Goal: Task Accomplishment & Management: Complete application form

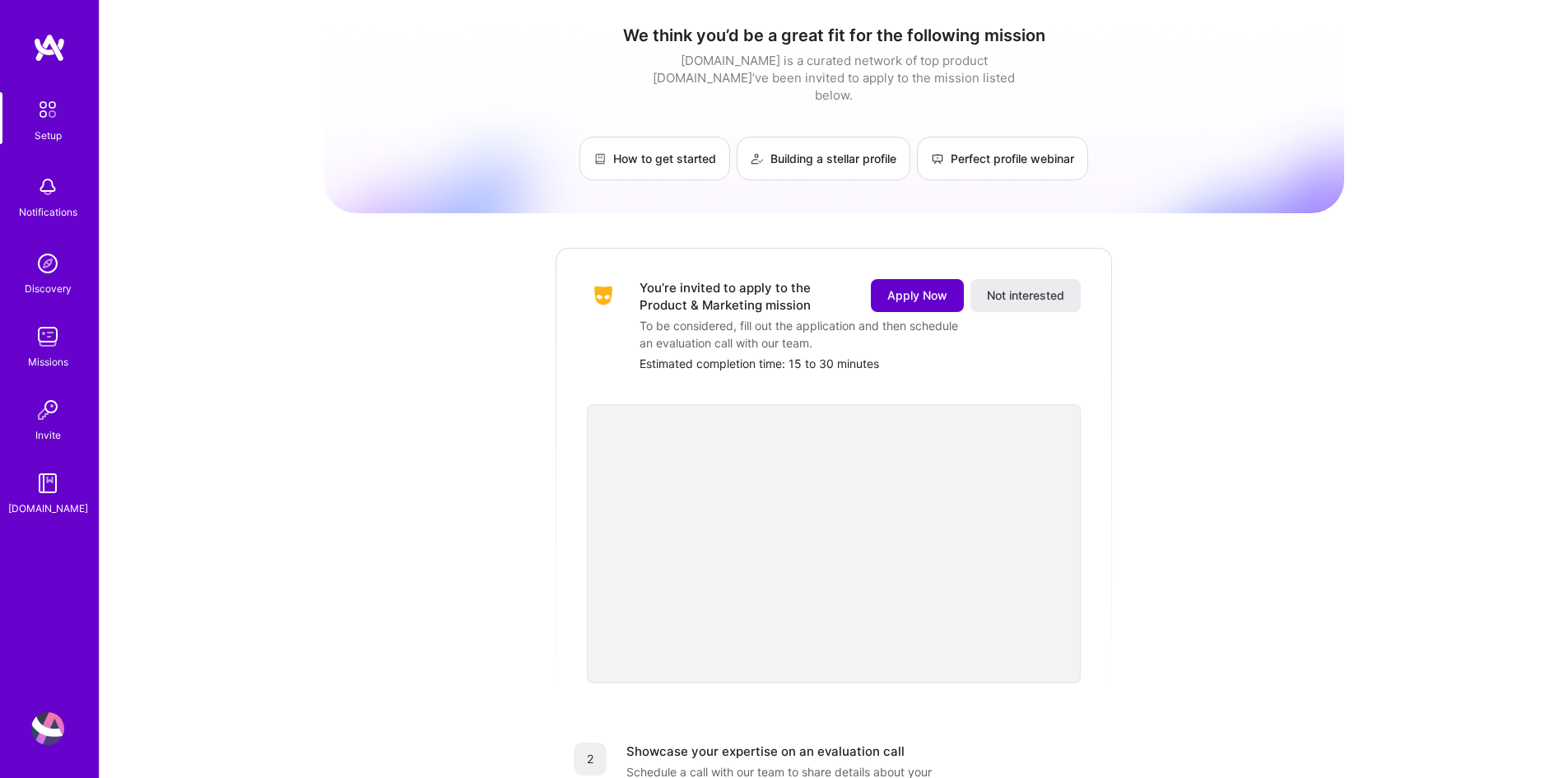
click at [935, 279] on button "Apply Now" at bounding box center [918, 296] width 93 height 33
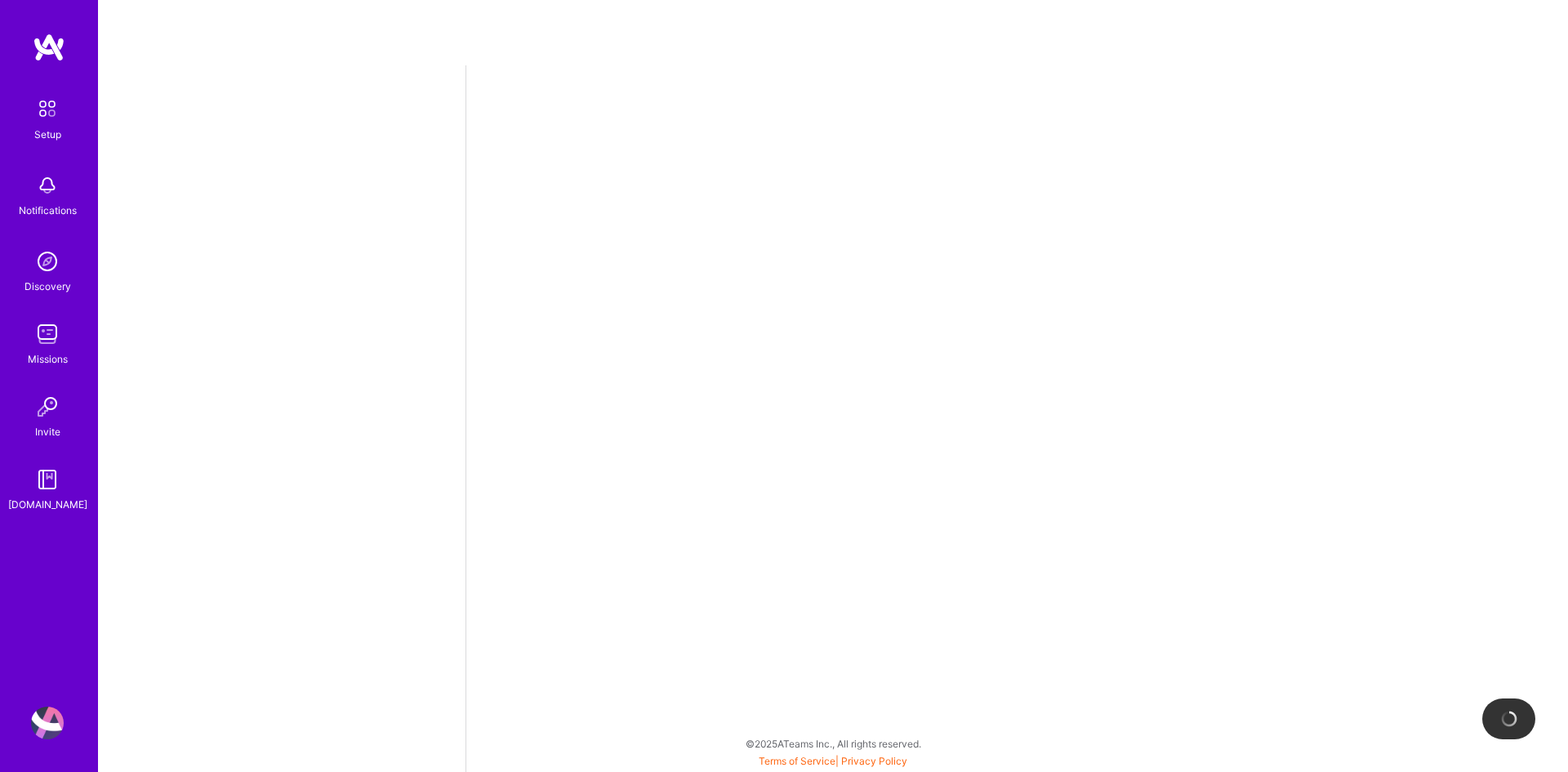
select select "US"
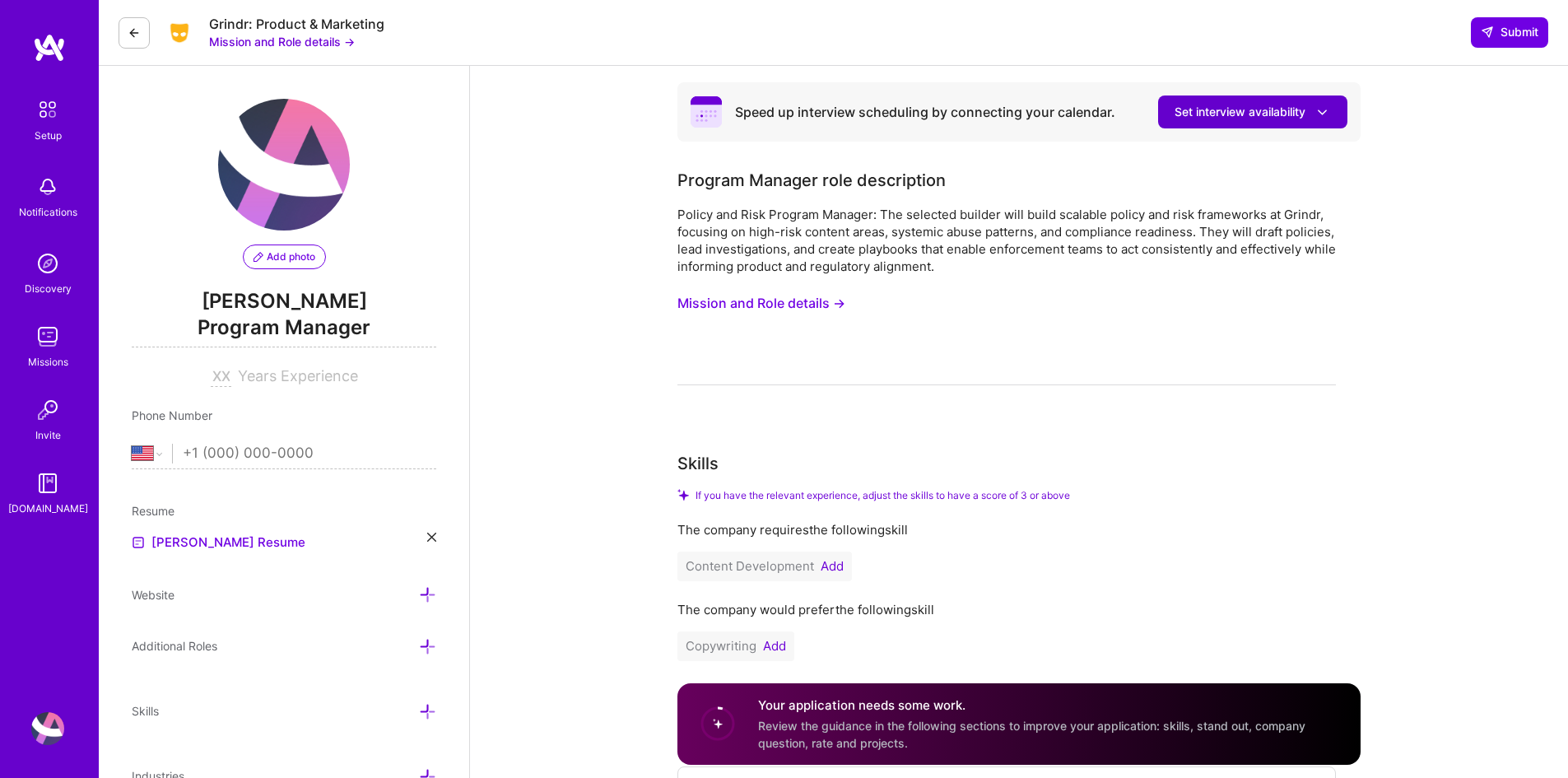
click at [1328, 111] on icon at bounding box center [1322, 112] width 17 height 17
click at [1252, 109] on span "Set interview availability" at bounding box center [1252, 112] width 156 height 17
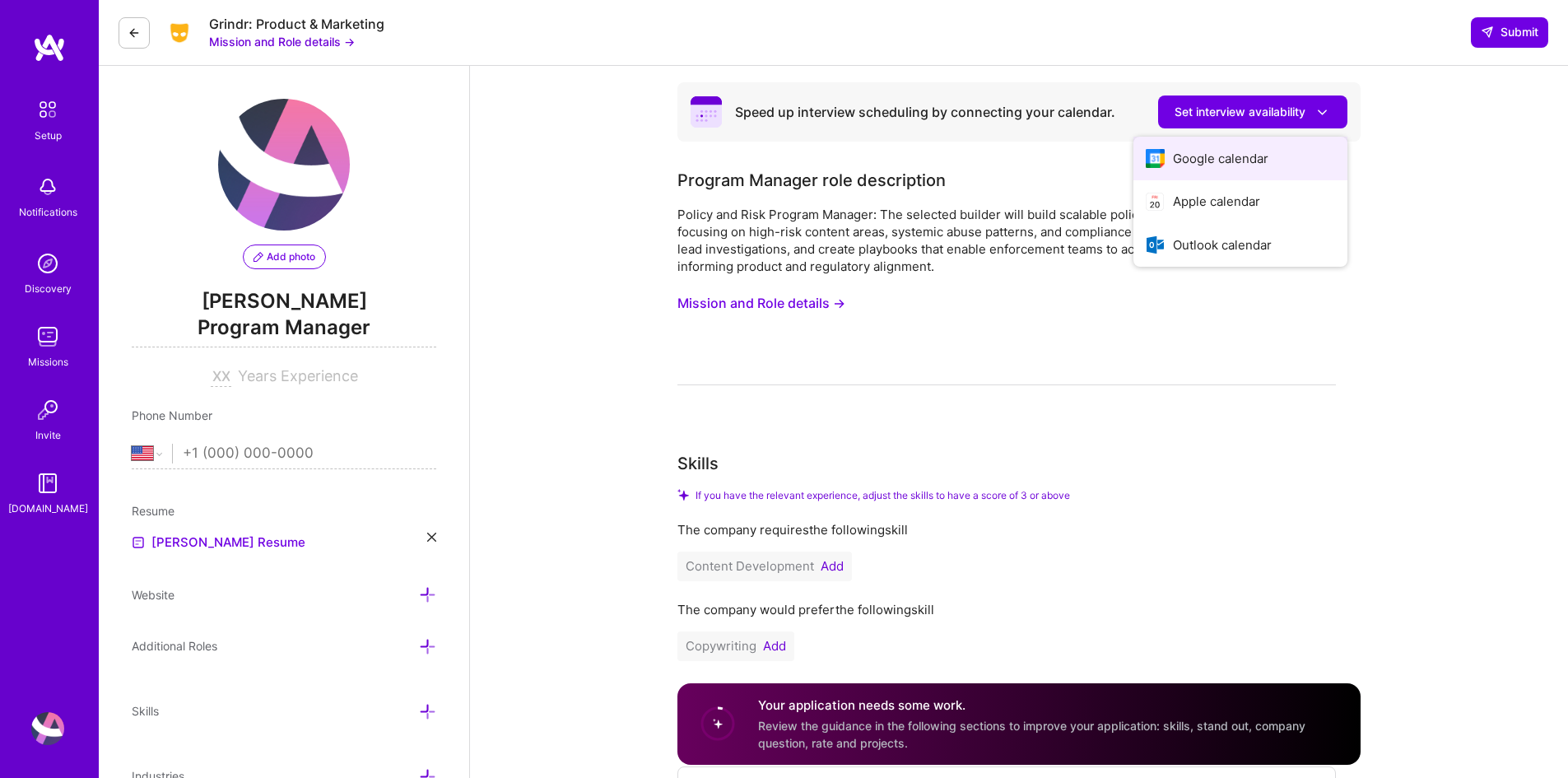
click at [1220, 156] on button "Google calendar" at bounding box center [1240, 158] width 214 height 44
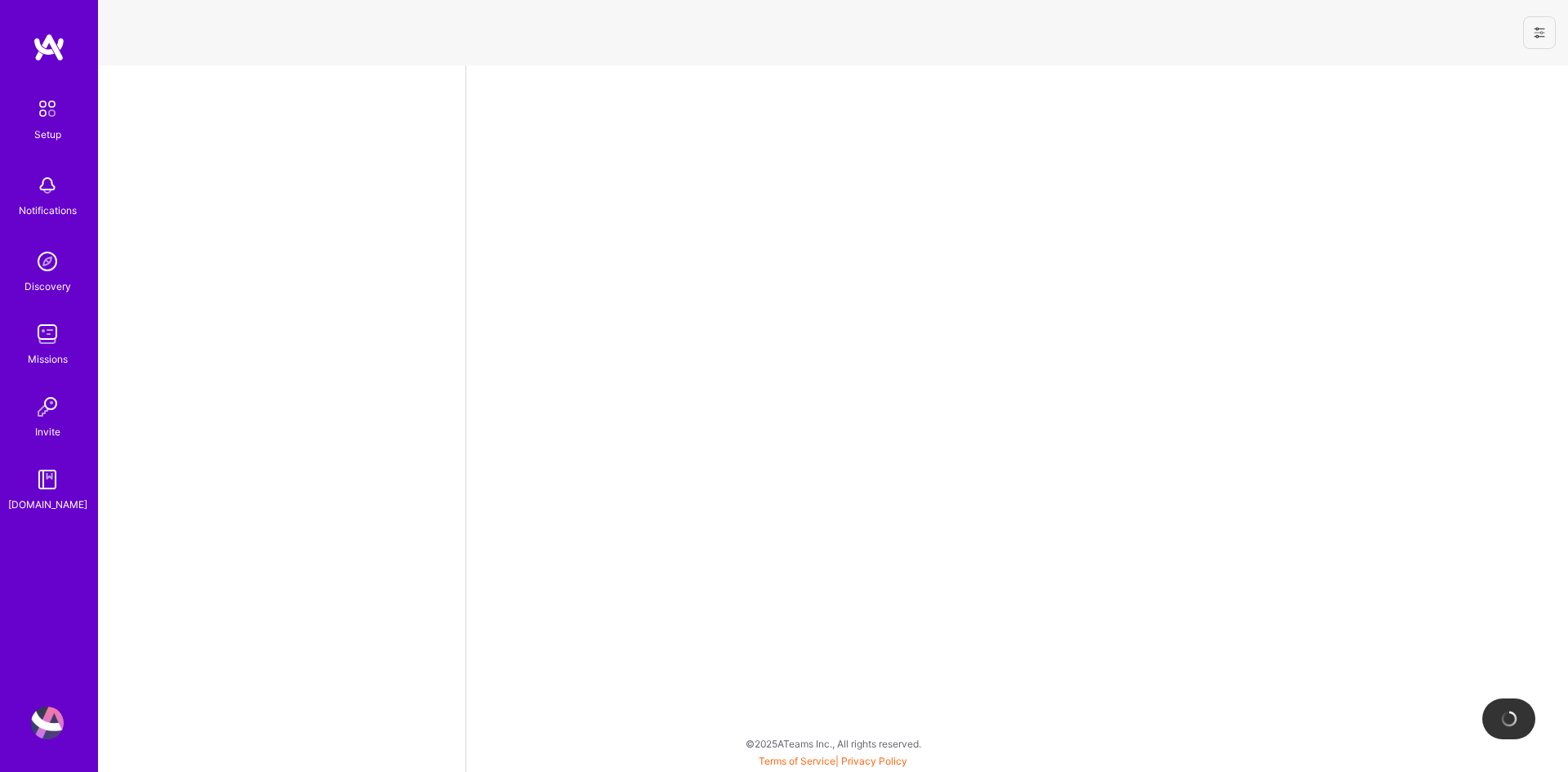
select select "US"
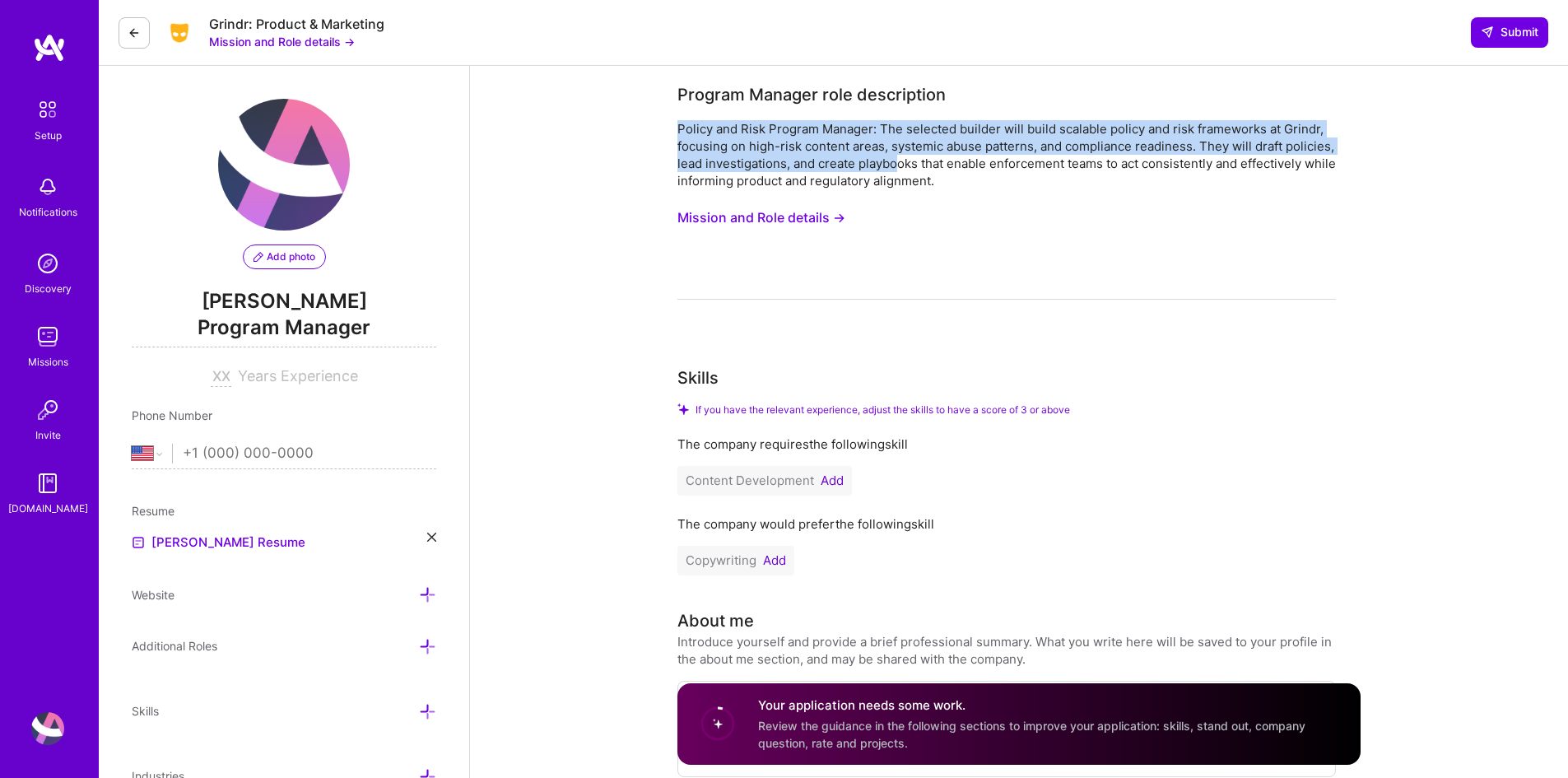
drag, startPoint x: 675, startPoint y: 129, endPoint x: 895, endPoint y: 166, distance: 223.1
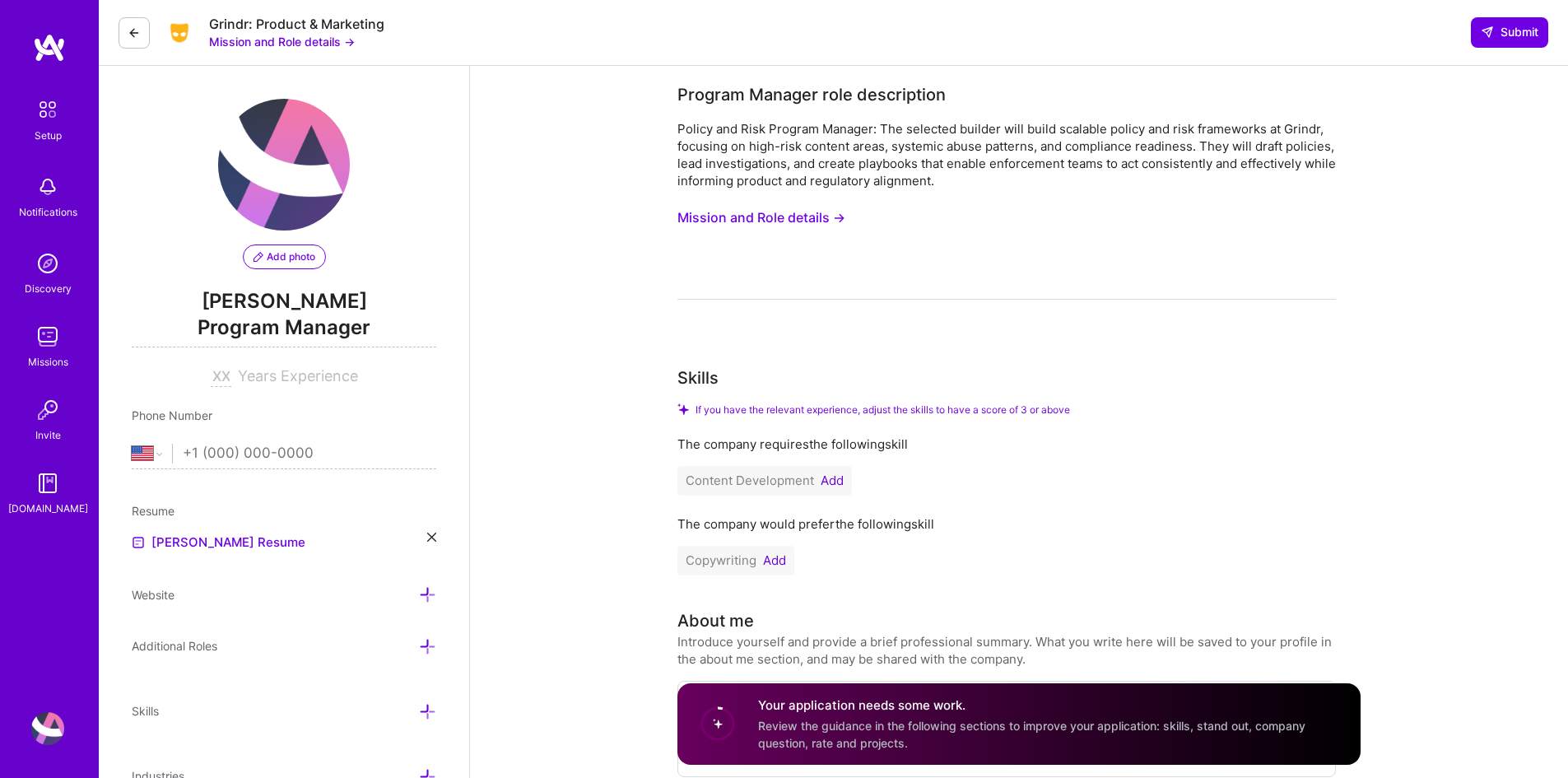
drag, startPoint x: 1283, startPoint y: 129, endPoint x: 1318, endPoint y: 135, distance: 35.5
click at [1318, 135] on div "Policy and Risk Program Manager: The selected builder will build scalable polic…" at bounding box center [1006, 154] width 658 height 69
click at [754, 212] on button "Mission and Role details →" at bounding box center [761, 217] width 168 height 30
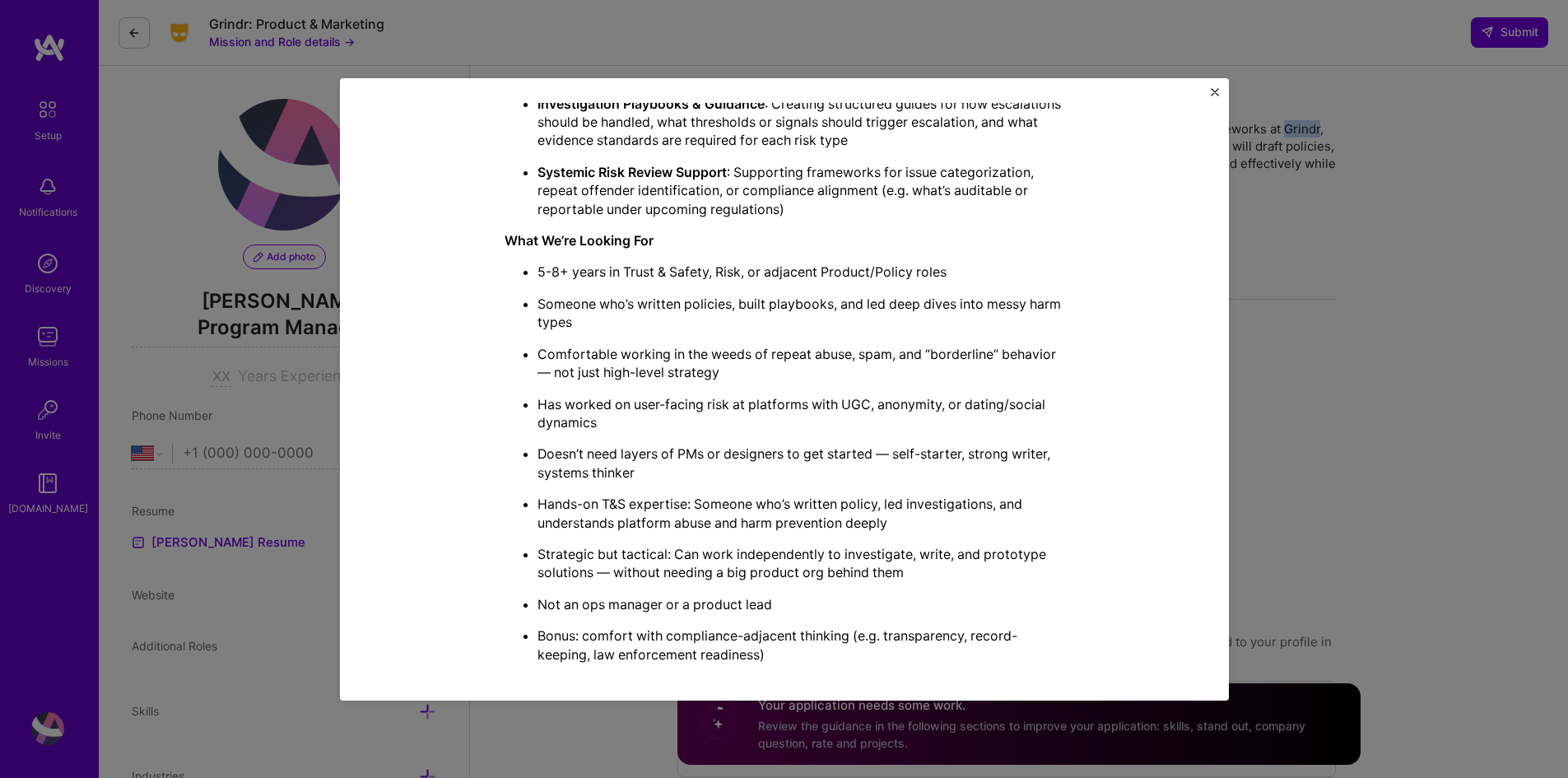
scroll to position [823, 0]
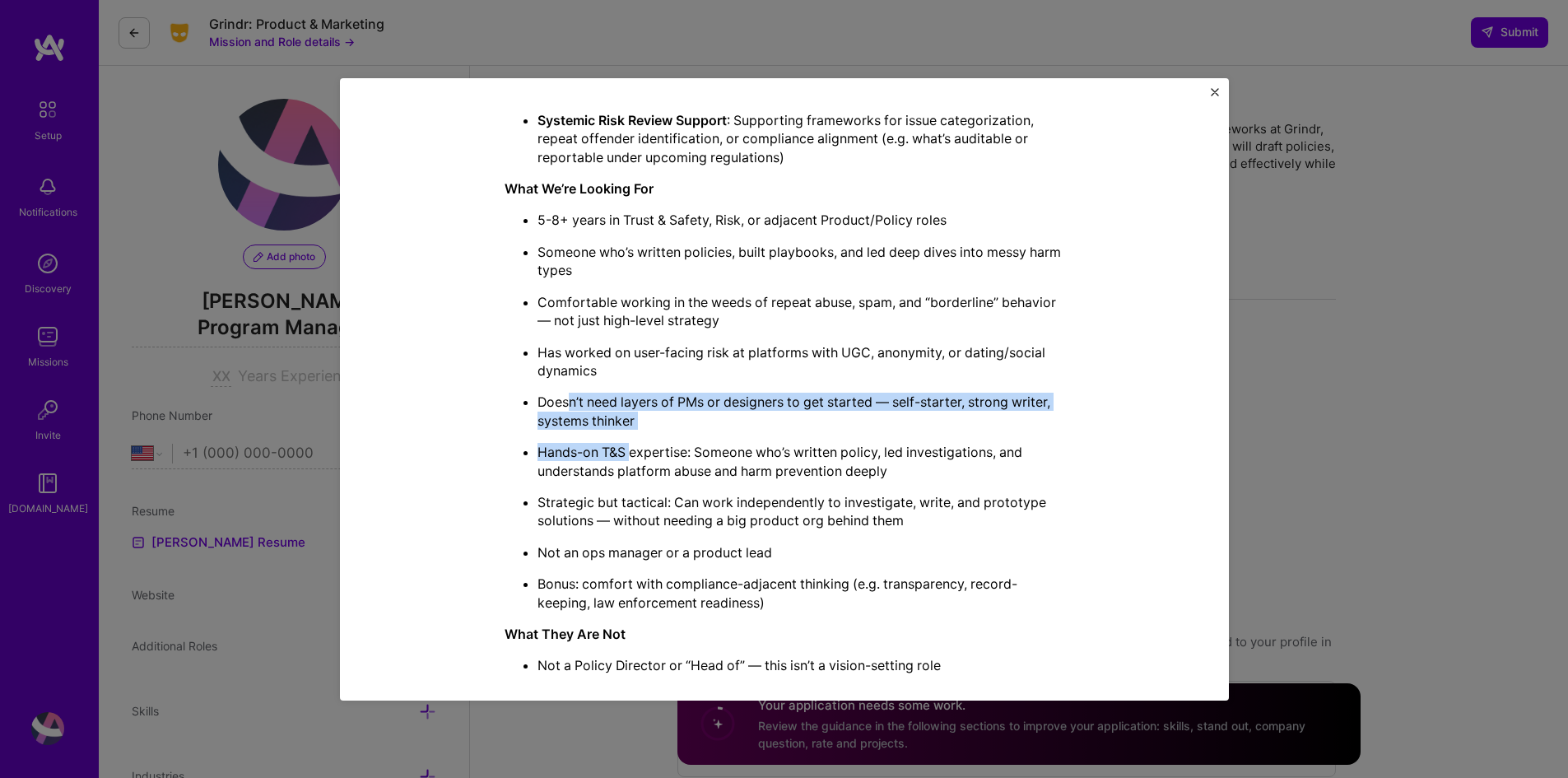
drag, startPoint x: 561, startPoint y: 398, endPoint x: 624, endPoint y: 448, distance: 80.4
click at [624, 448] on ul "5-8+ years in Trust & Safety, Risk, or adjacent Product/Policy roles Someone wh…" at bounding box center [784, 411] width 560 height 401
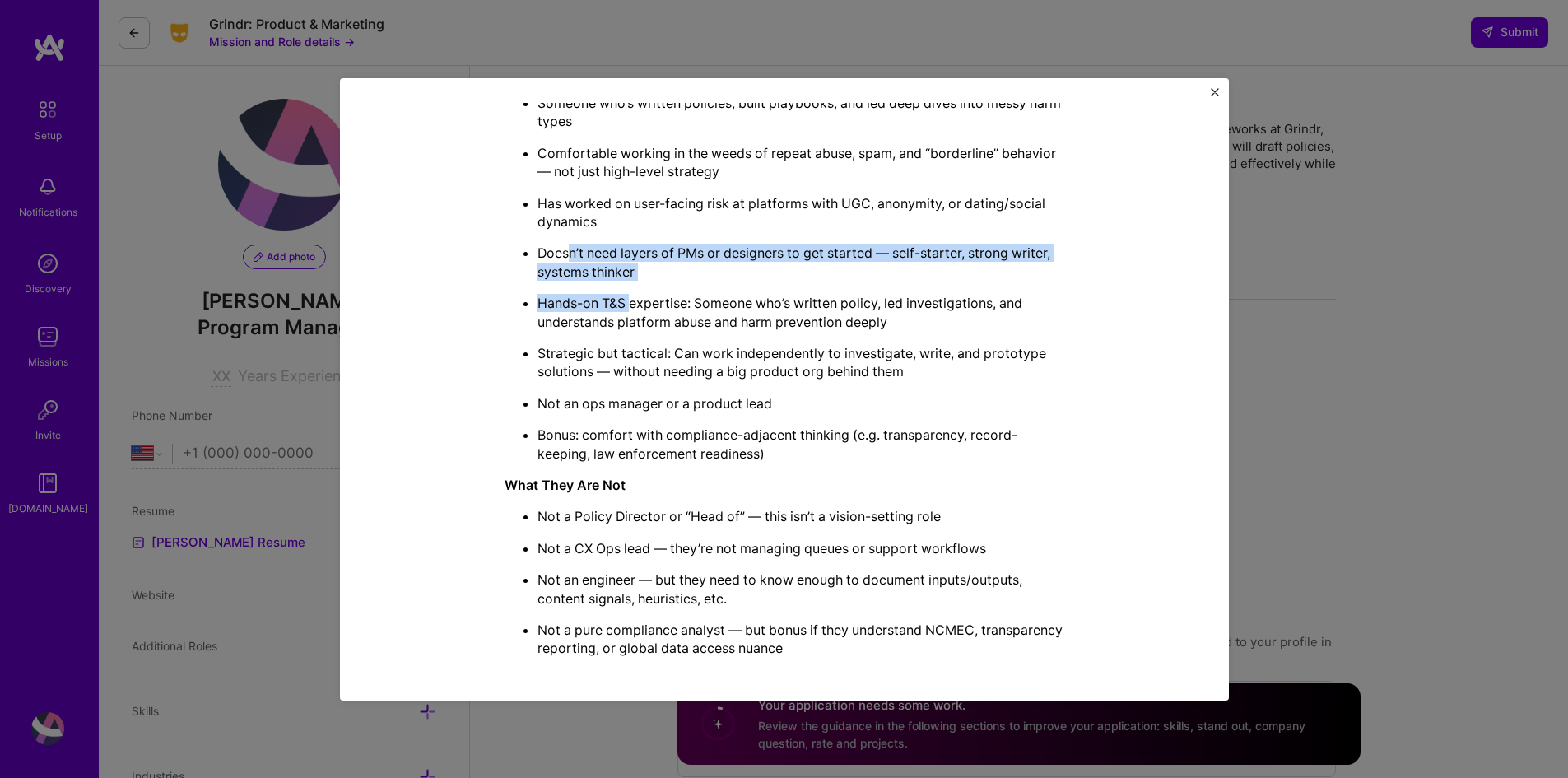
scroll to position [988, 0]
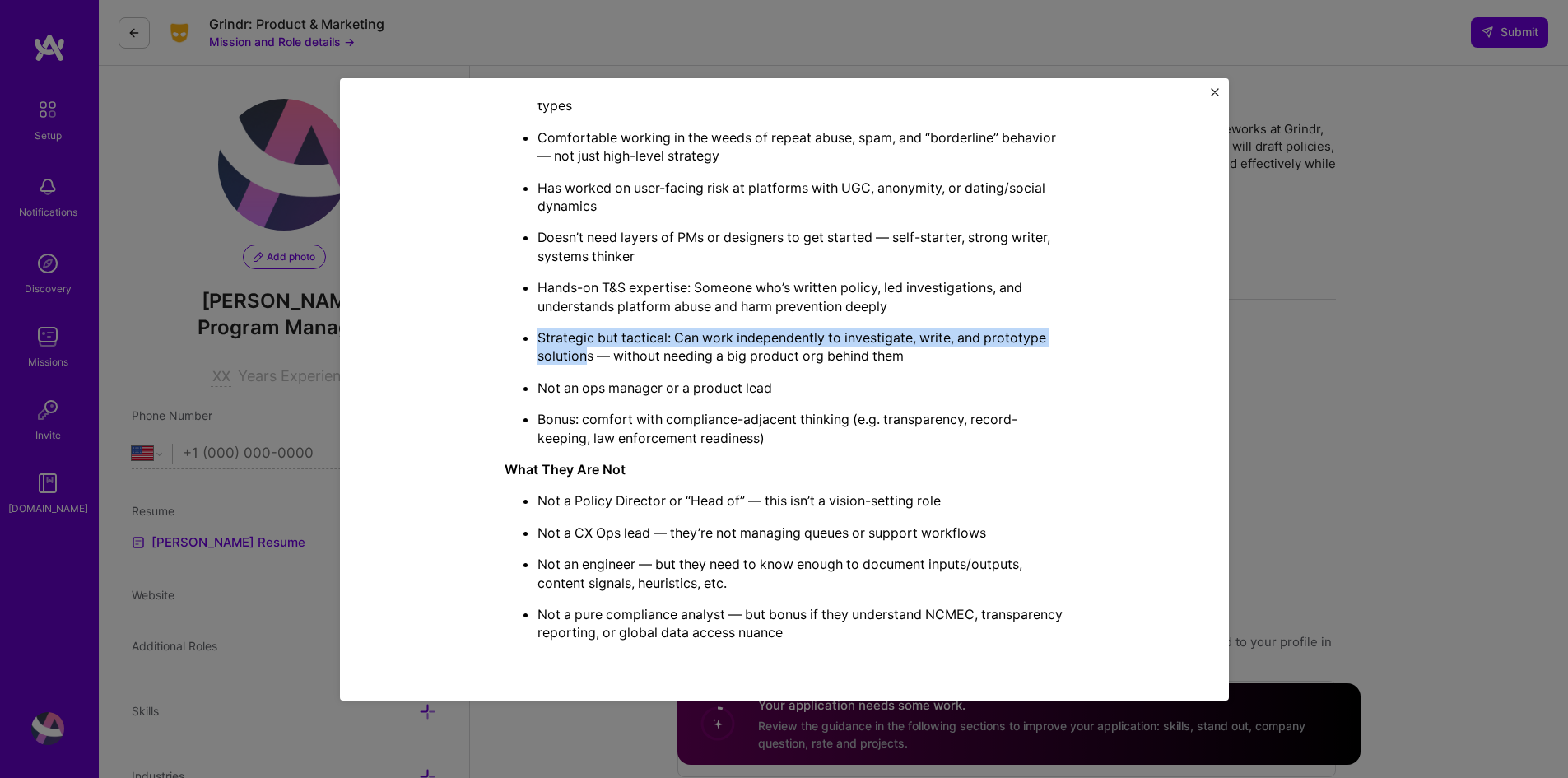
drag, startPoint x: 558, startPoint y: 327, endPoint x: 580, endPoint y: 357, distance: 37.2
click at [580, 357] on ul "5-8+ years in Trust & Safety, Risk, or adjacent Product/Policy roles Someone wh…" at bounding box center [784, 246] width 560 height 401
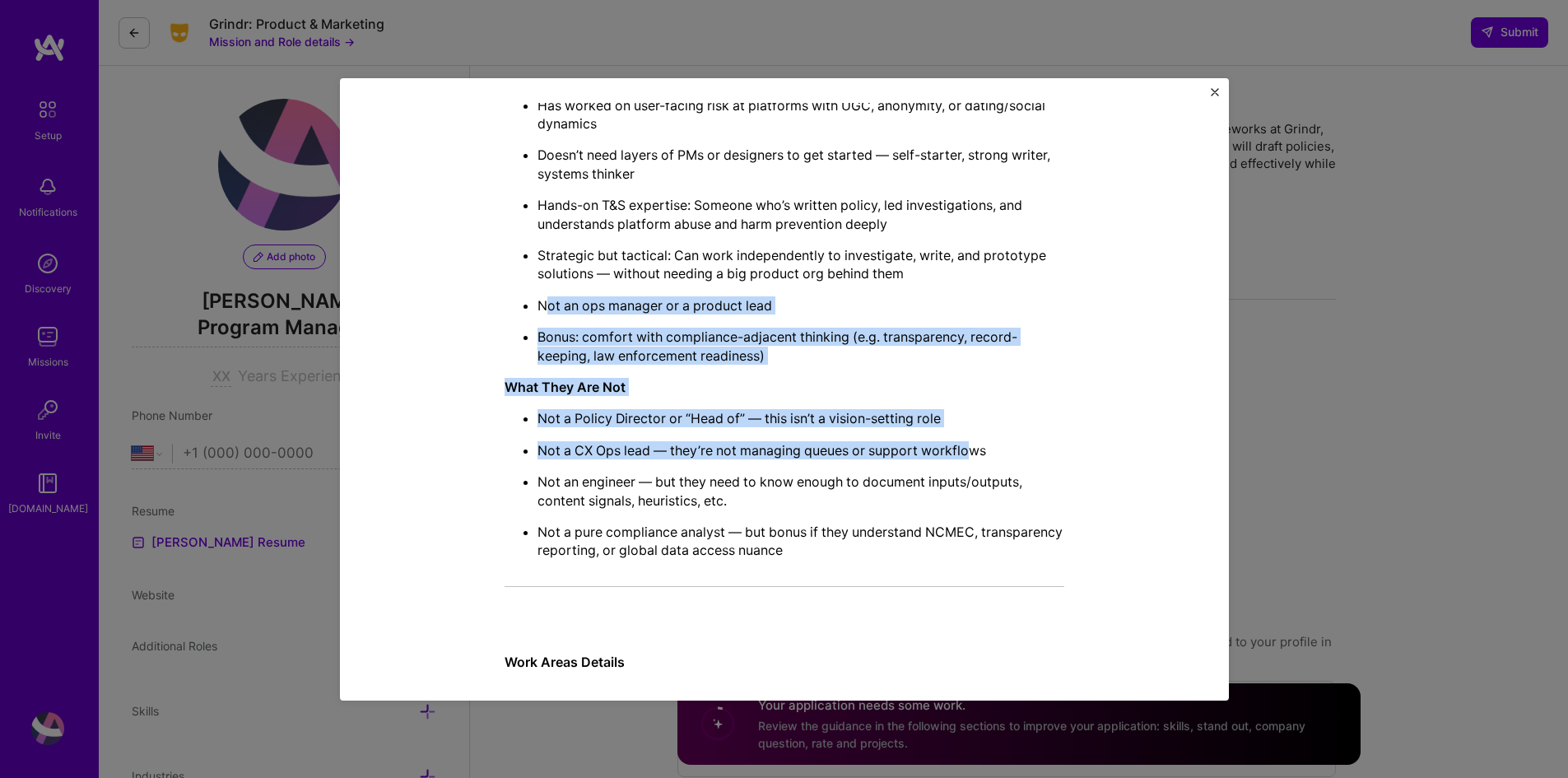
drag, startPoint x: 542, startPoint y: 303, endPoint x: 963, endPoint y: 455, distance: 447.6
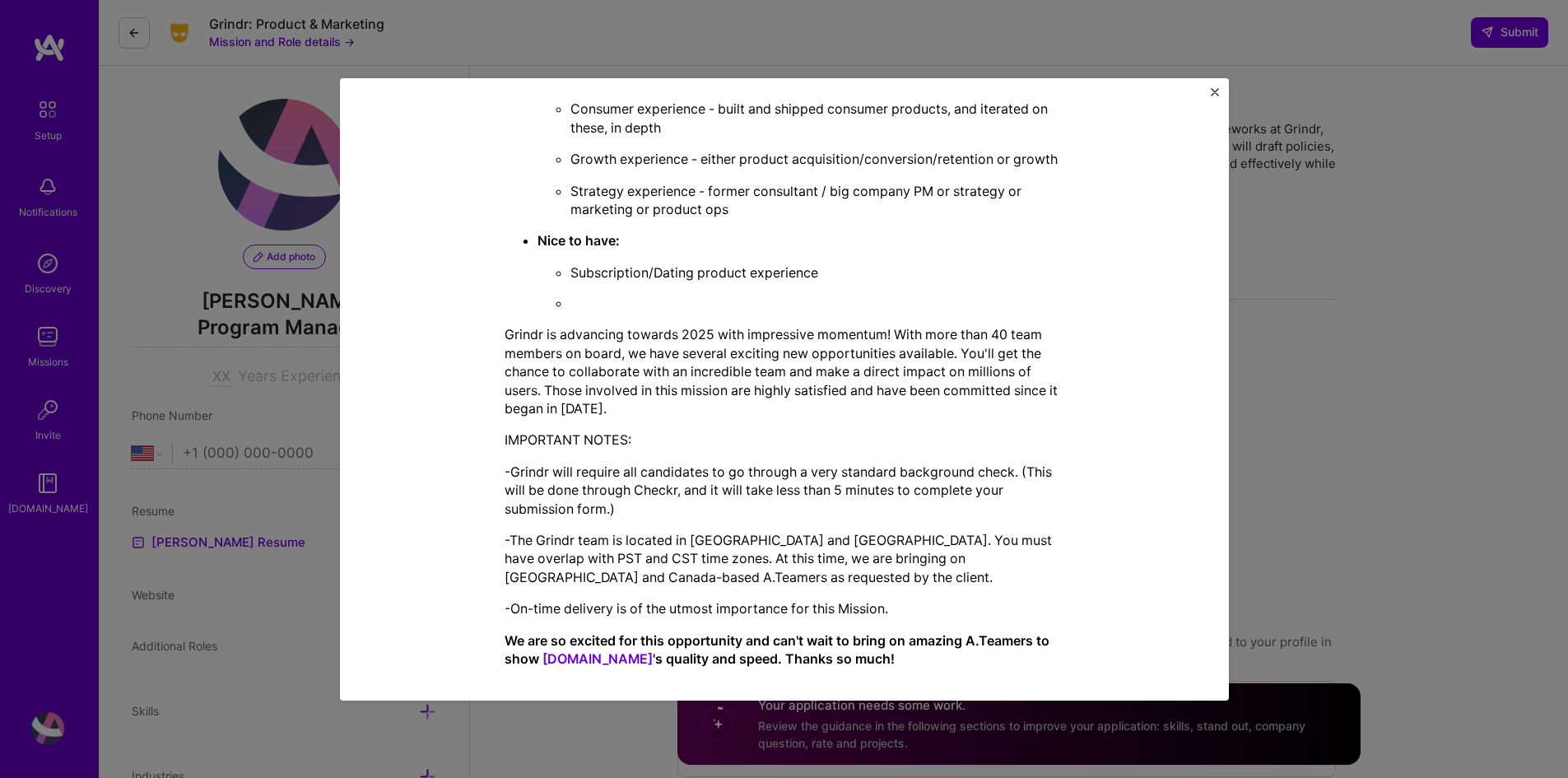
scroll to position [0, 0]
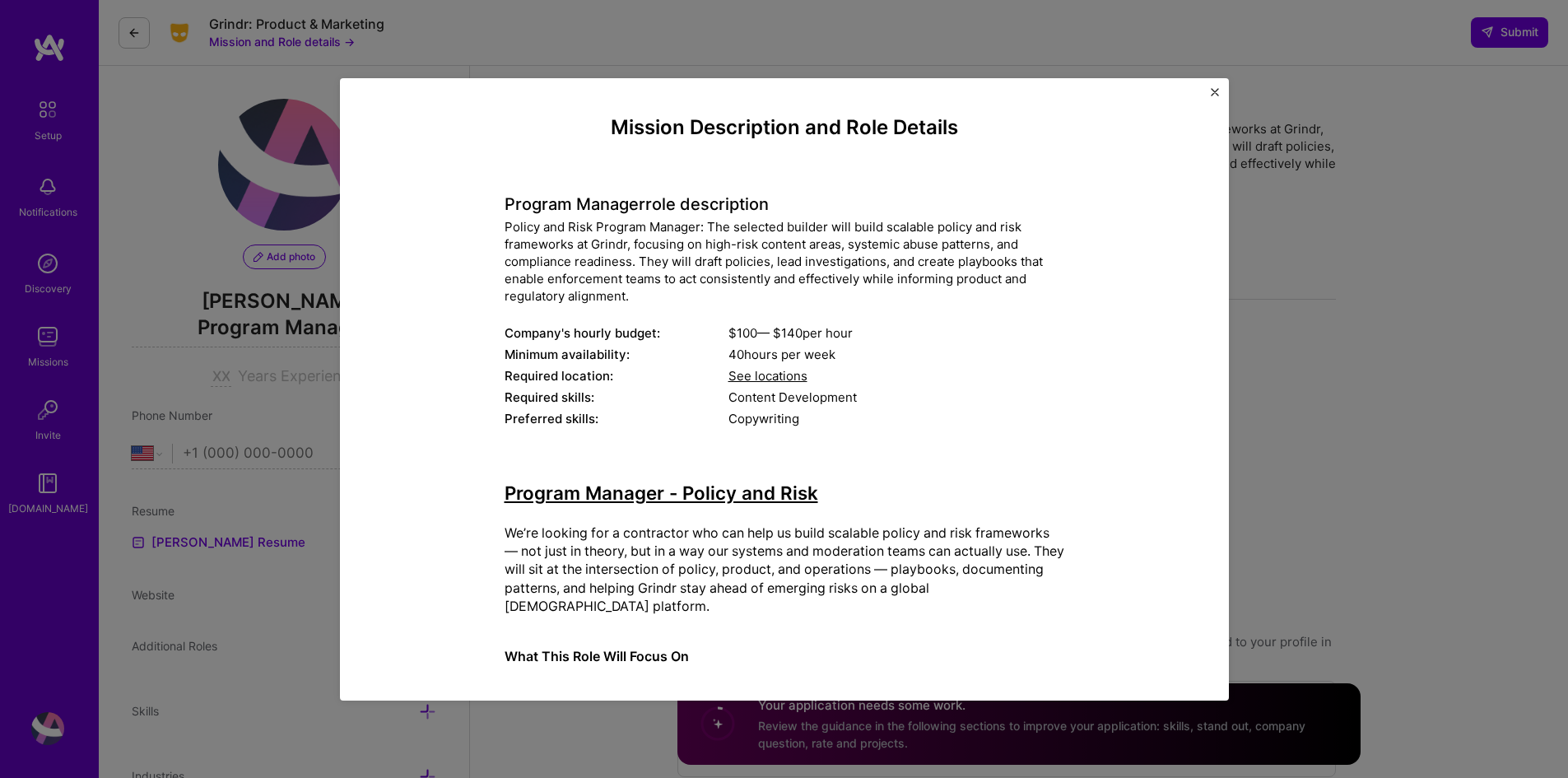
click at [664, 134] on h4 "Mission Description and Role Details" at bounding box center [784, 129] width 560 height 24
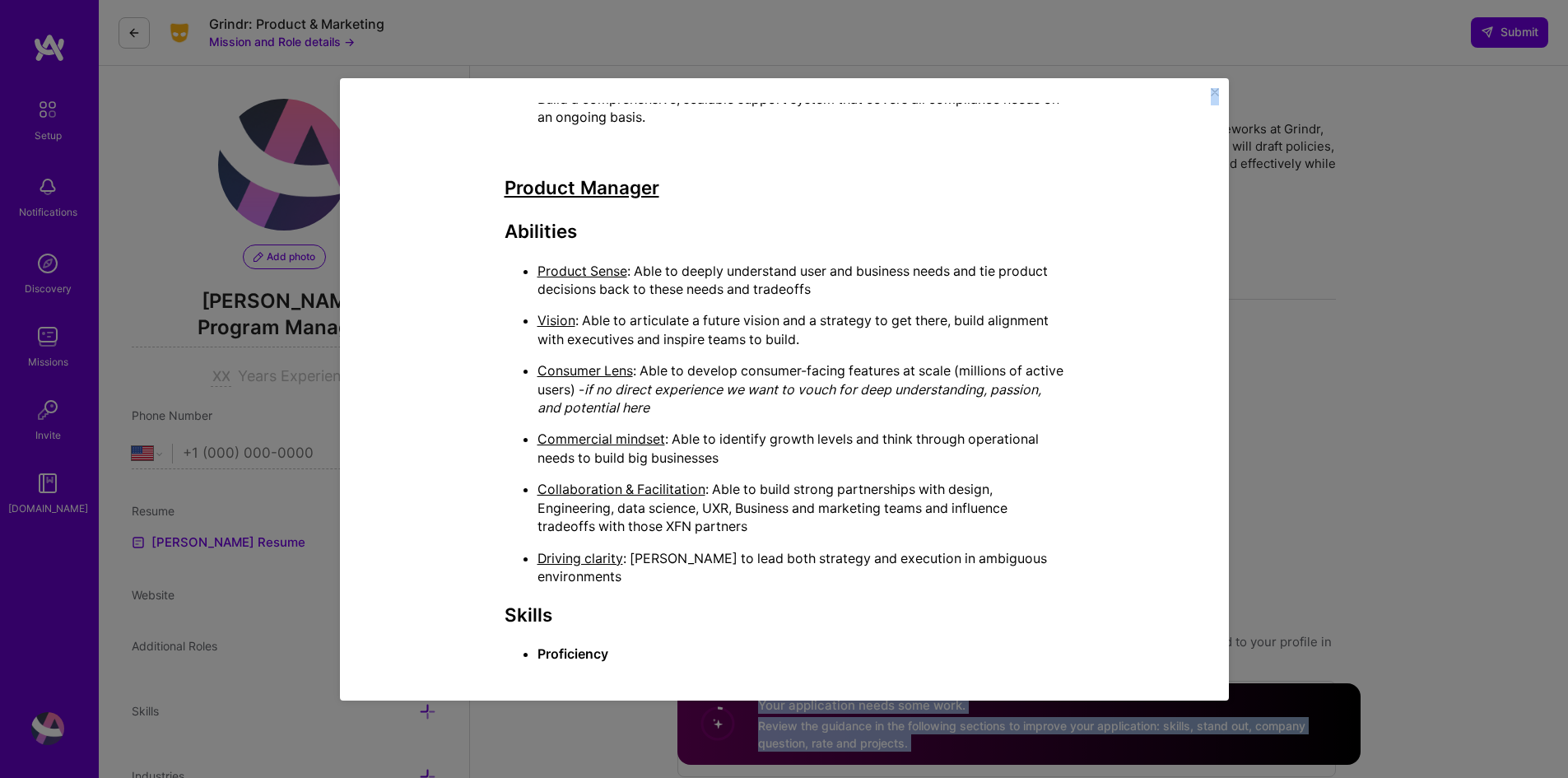
scroll to position [3412, 0]
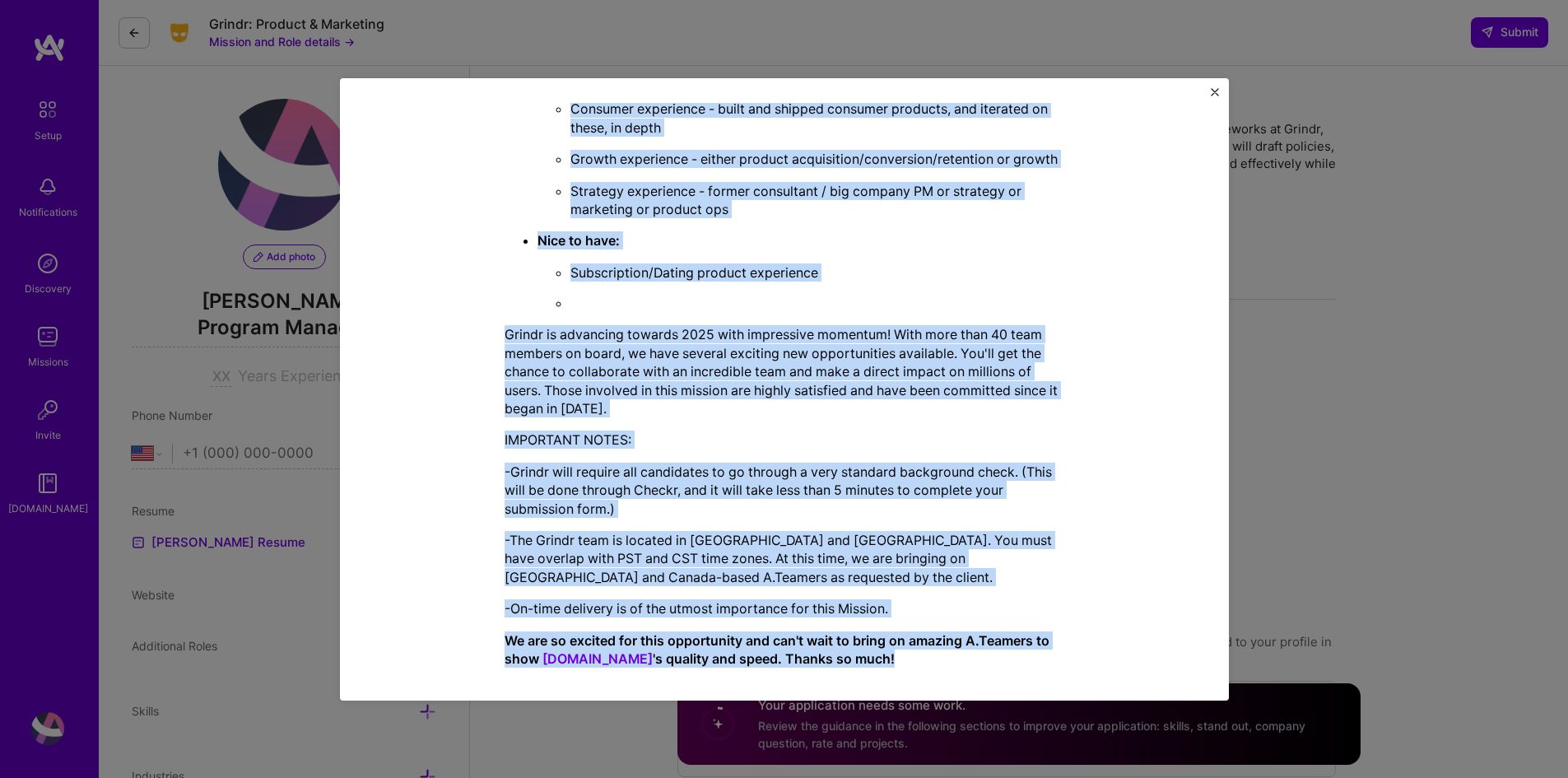
drag, startPoint x: 601, startPoint y: 121, endPoint x: 960, endPoint y: 655, distance: 643.5
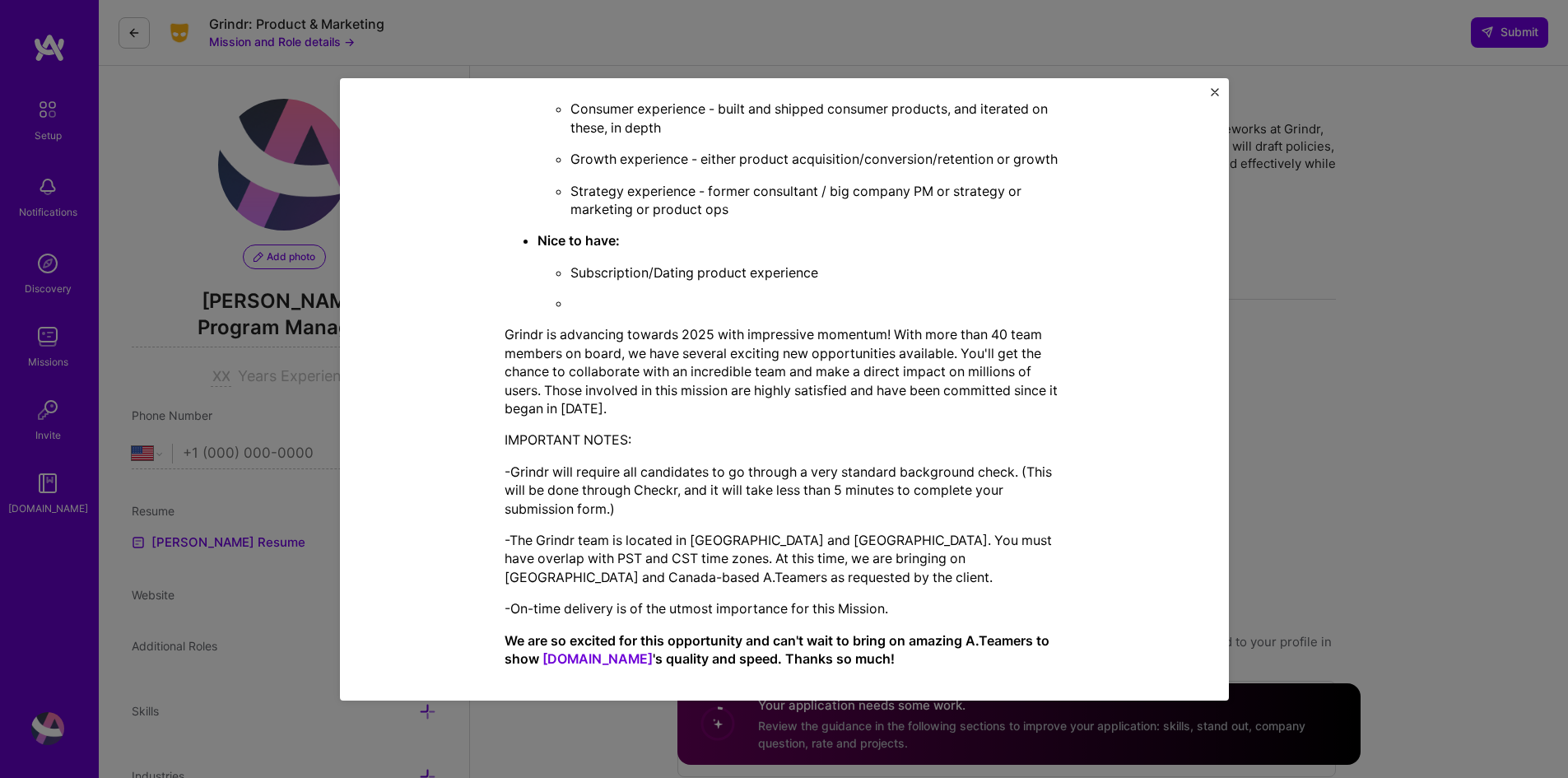
click at [1283, 351] on div "Mission Description and Role Details Program Manager role description Policy an…" at bounding box center [784, 389] width 1568 height 778
click at [1213, 95] on img "Close" at bounding box center [1215, 92] width 9 height 9
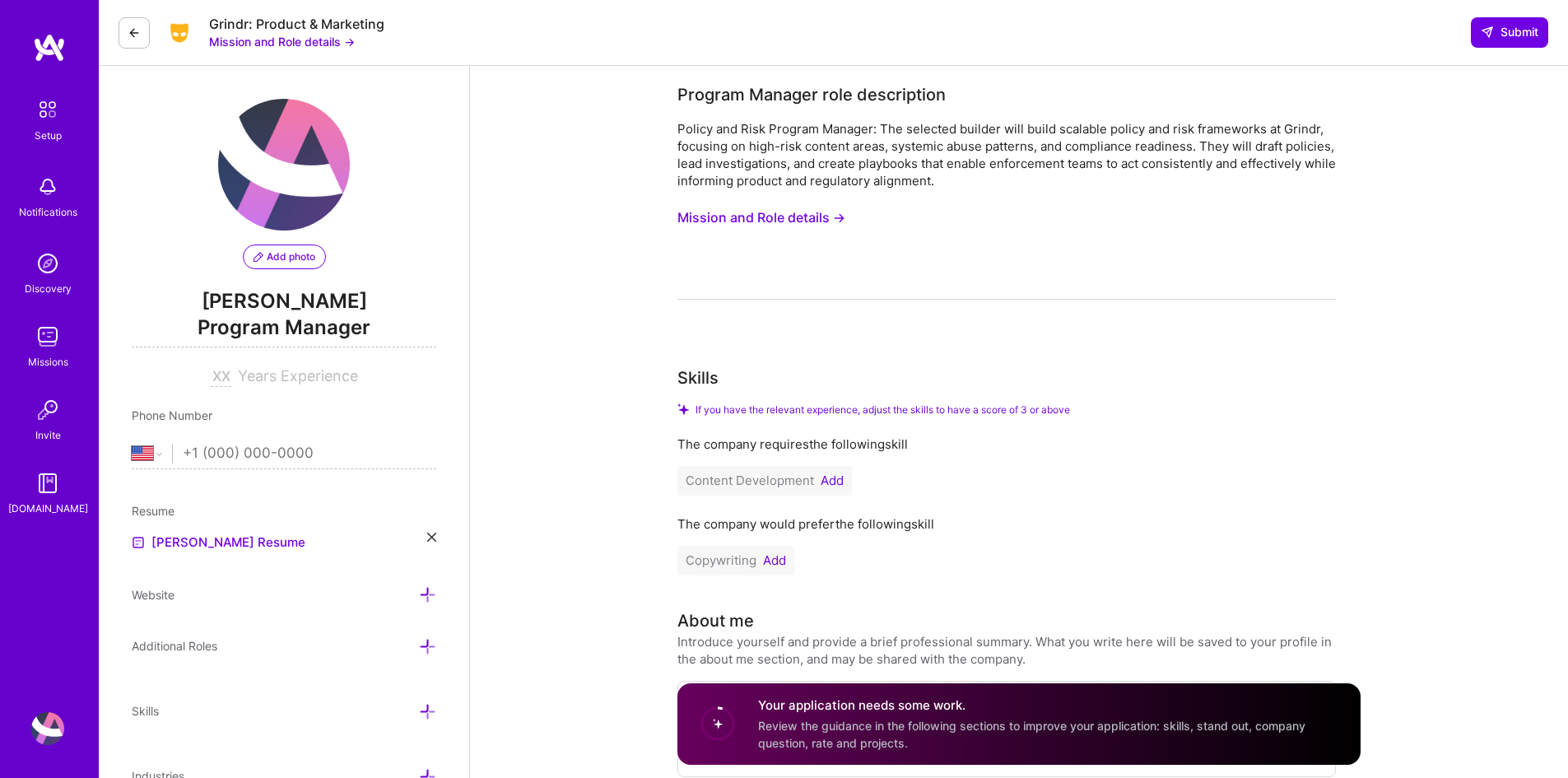
click at [831, 480] on button "Add" at bounding box center [831, 480] width 23 height 13
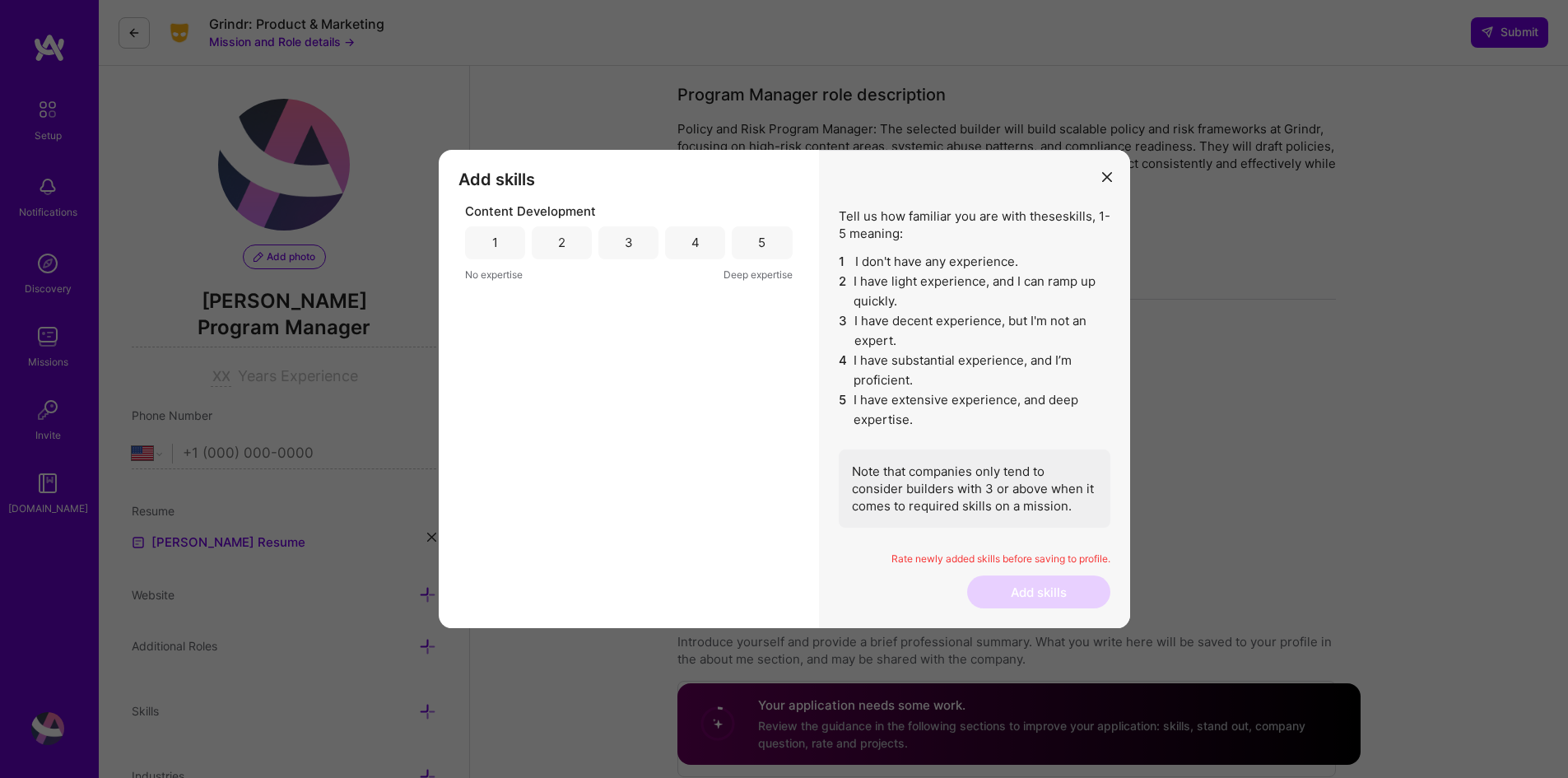
click at [699, 244] on div "4" at bounding box center [695, 242] width 60 height 33
click at [762, 240] on div "5" at bounding box center [762, 242] width 8 height 17
click at [1054, 591] on button "Add skills" at bounding box center [1038, 592] width 143 height 33
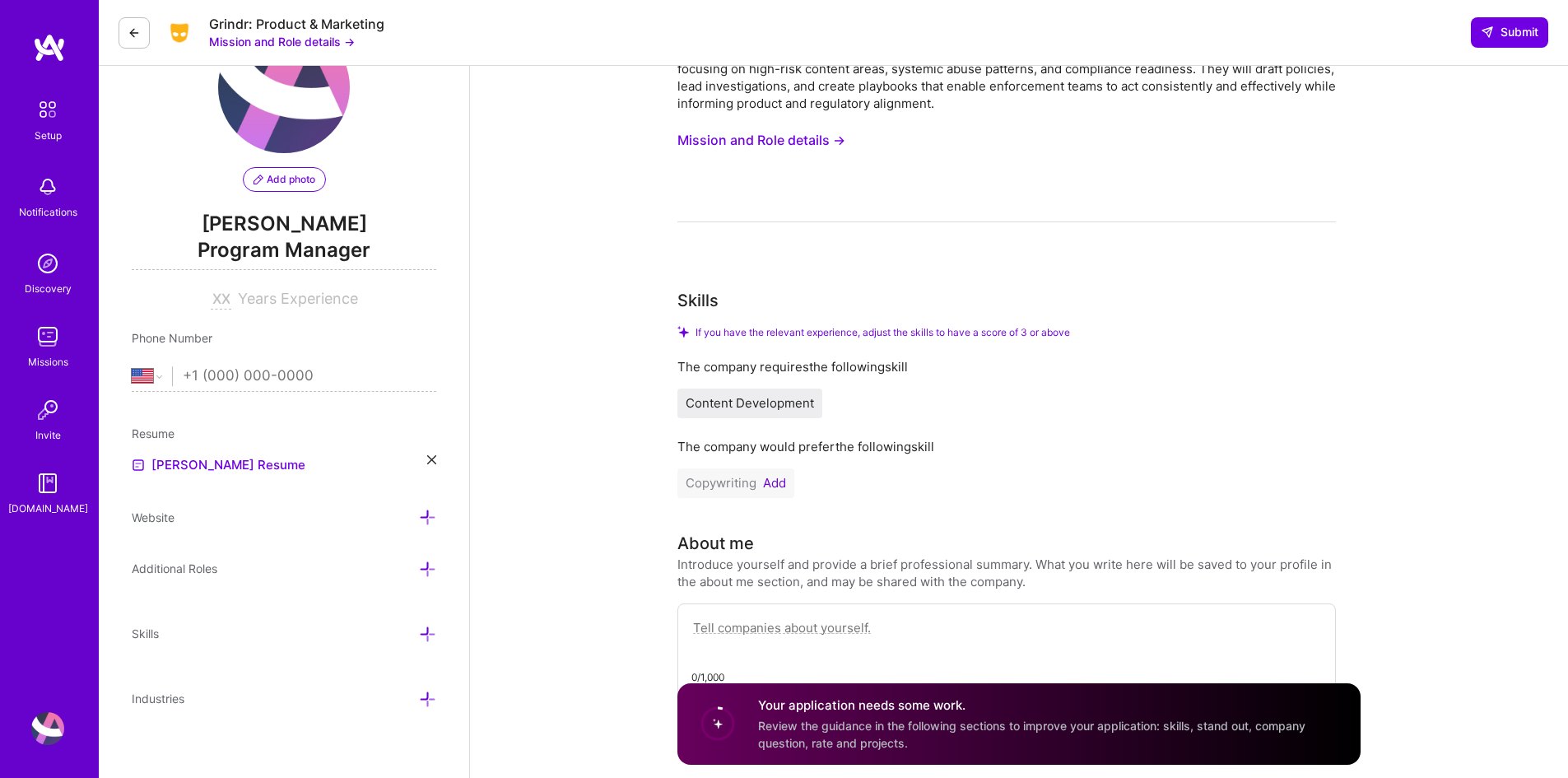
scroll to position [165, 0]
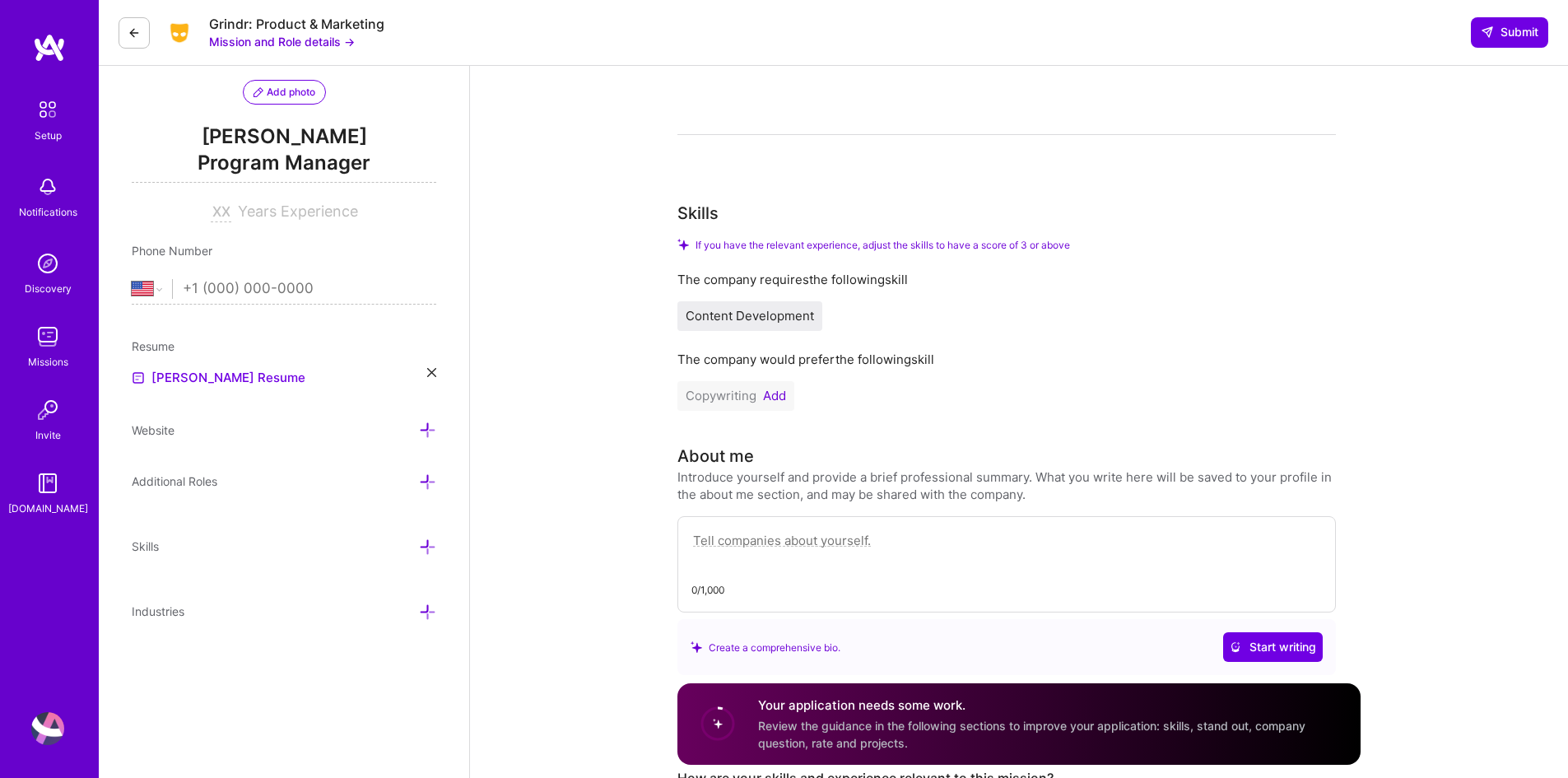
click at [778, 392] on button "Add" at bounding box center [775, 395] width 23 height 13
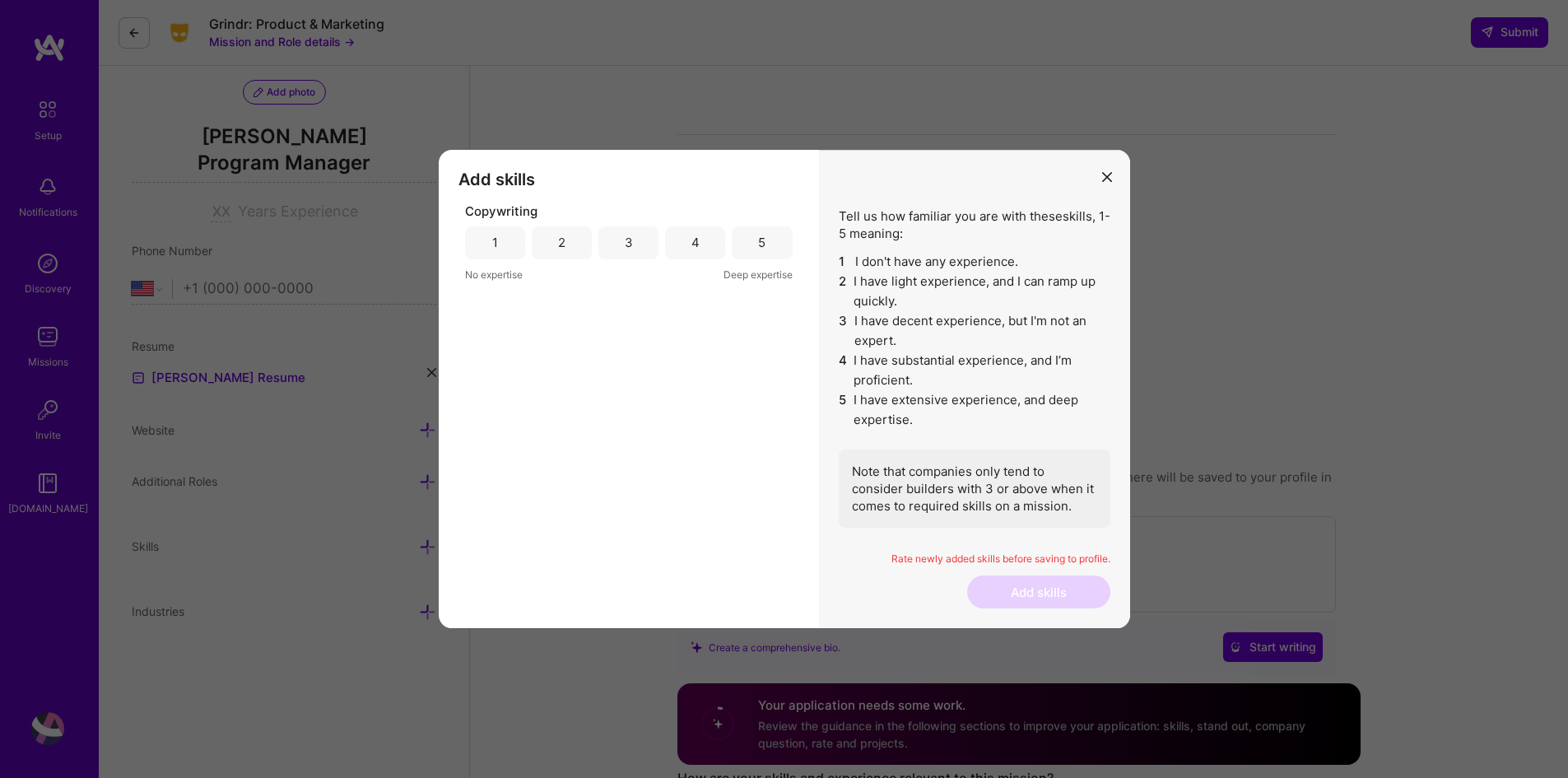
click at [634, 242] on div "3" at bounding box center [629, 242] width 60 height 33
click at [1057, 586] on button "Add skills" at bounding box center [1038, 592] width 143 height 33
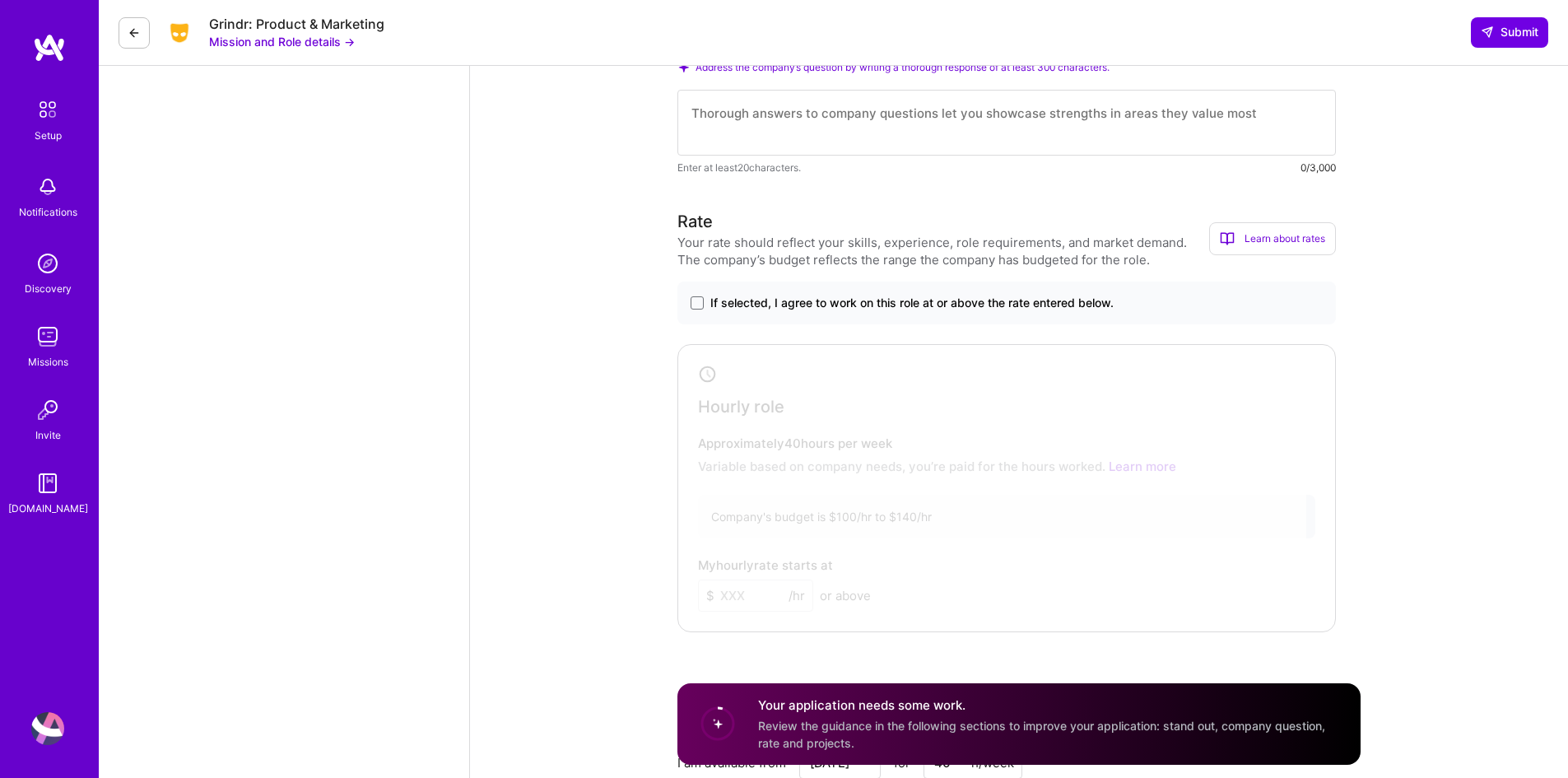
scroll to position [1152, 0]
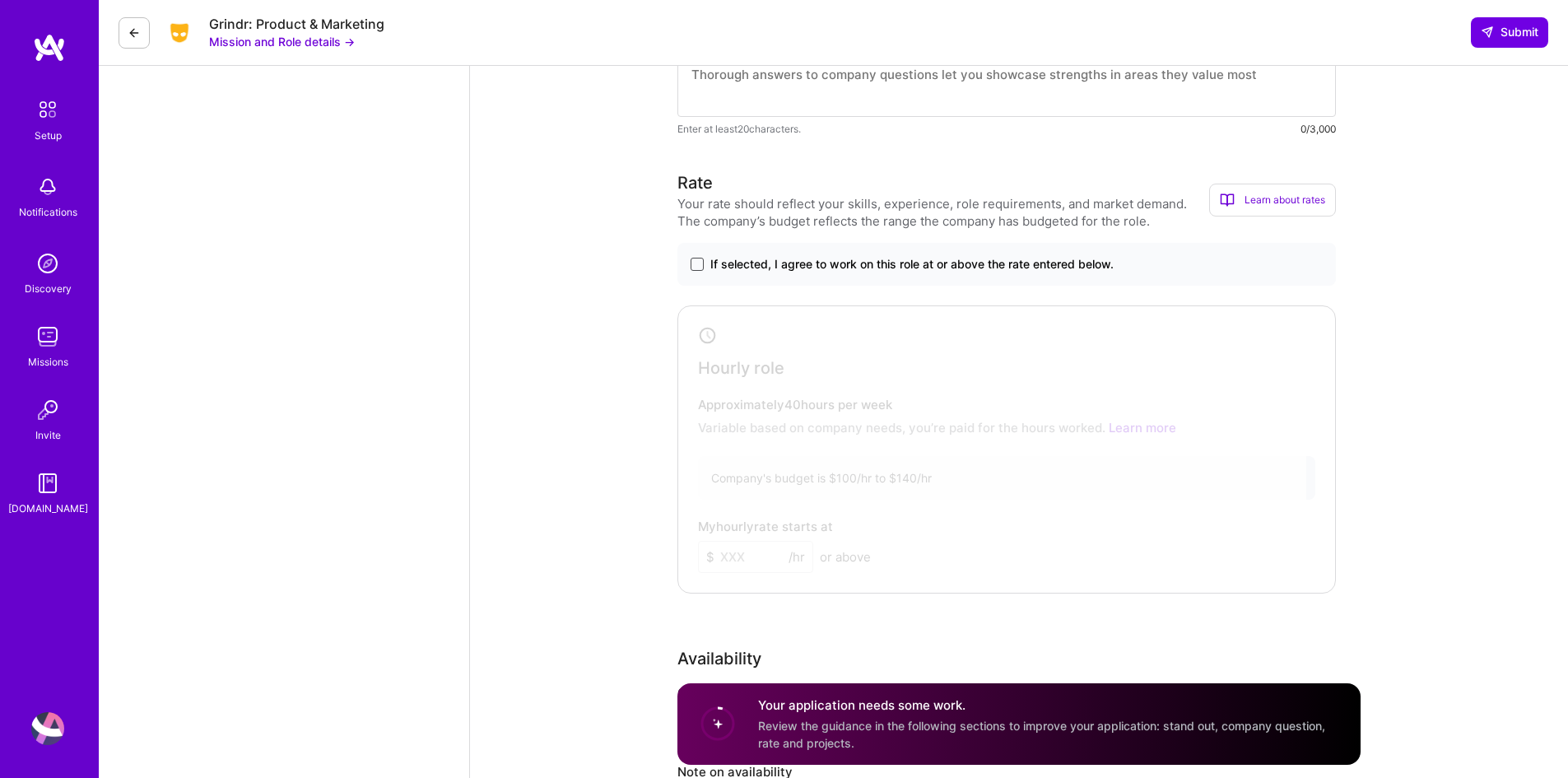
click at [693, 265] on span at bounding box center [697, 264] width 13 height 13
click at [0, 0] on input "If selected, I agree to work on this role at or above the rate entered below." at bounding box center [0, 0] width 0 height 0
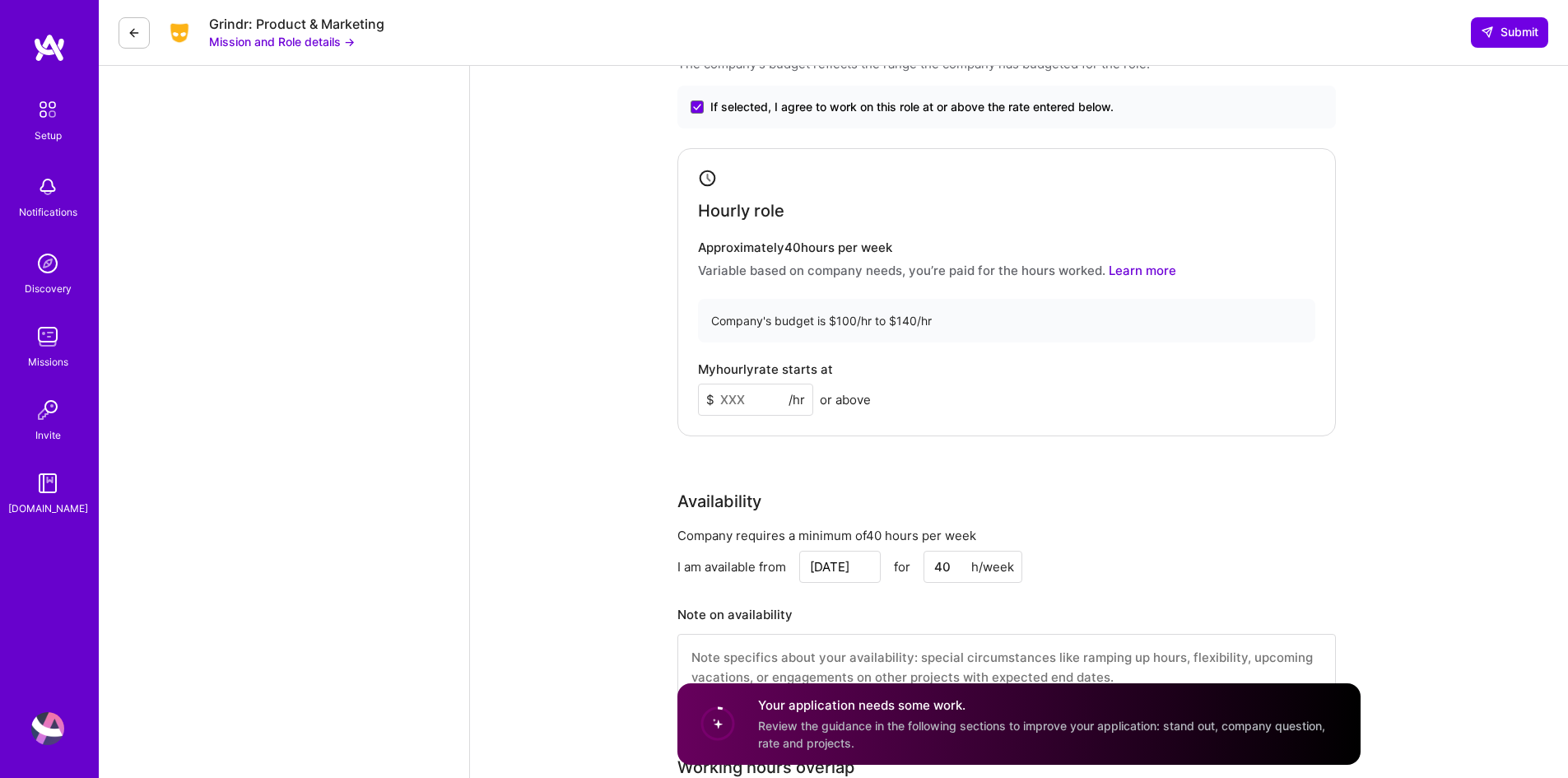
scroll to position [1317, 0]
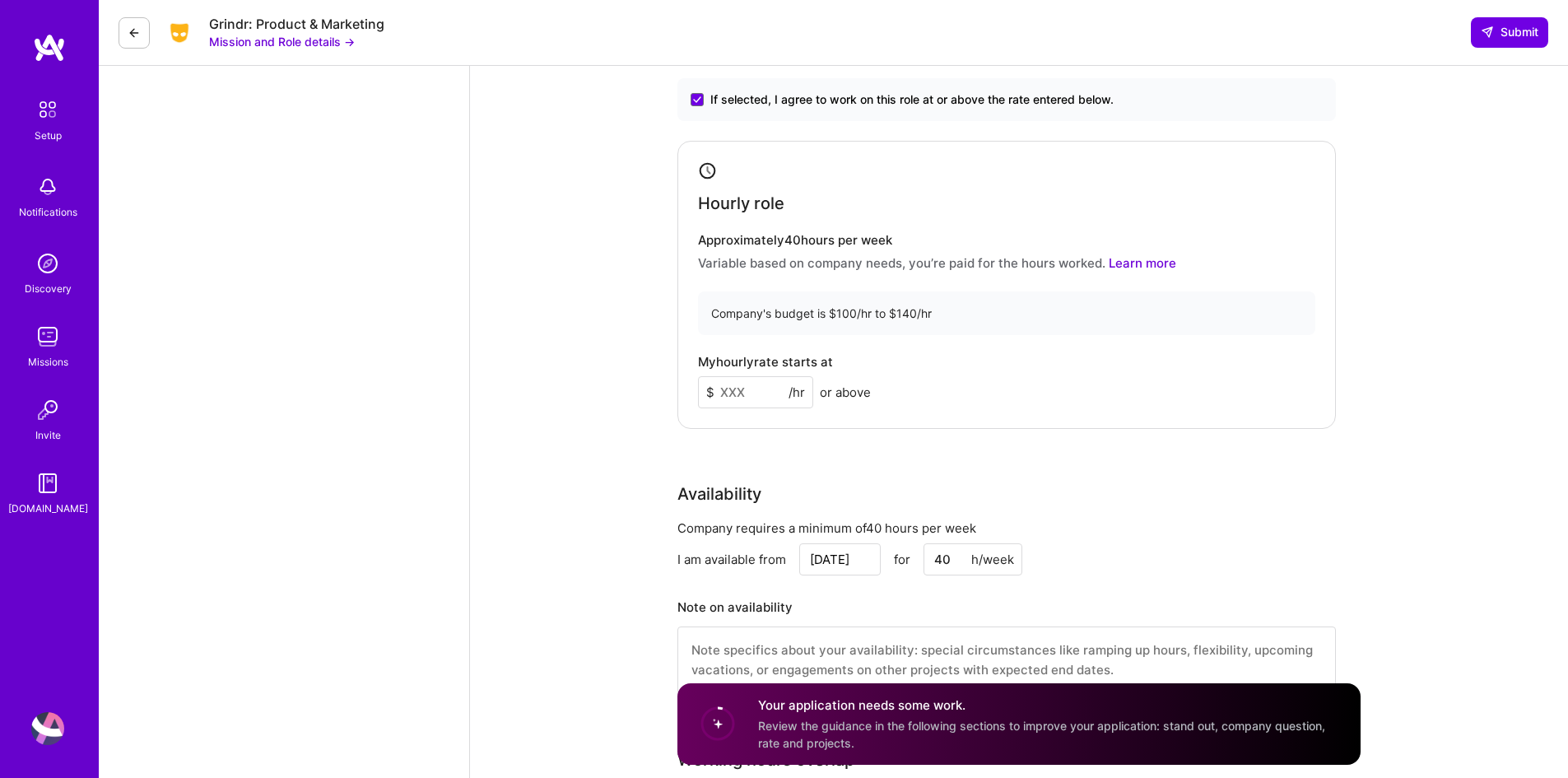
click at [723, 392] on input at bounding box center [756, 392] width 116 height 32
type input "105"
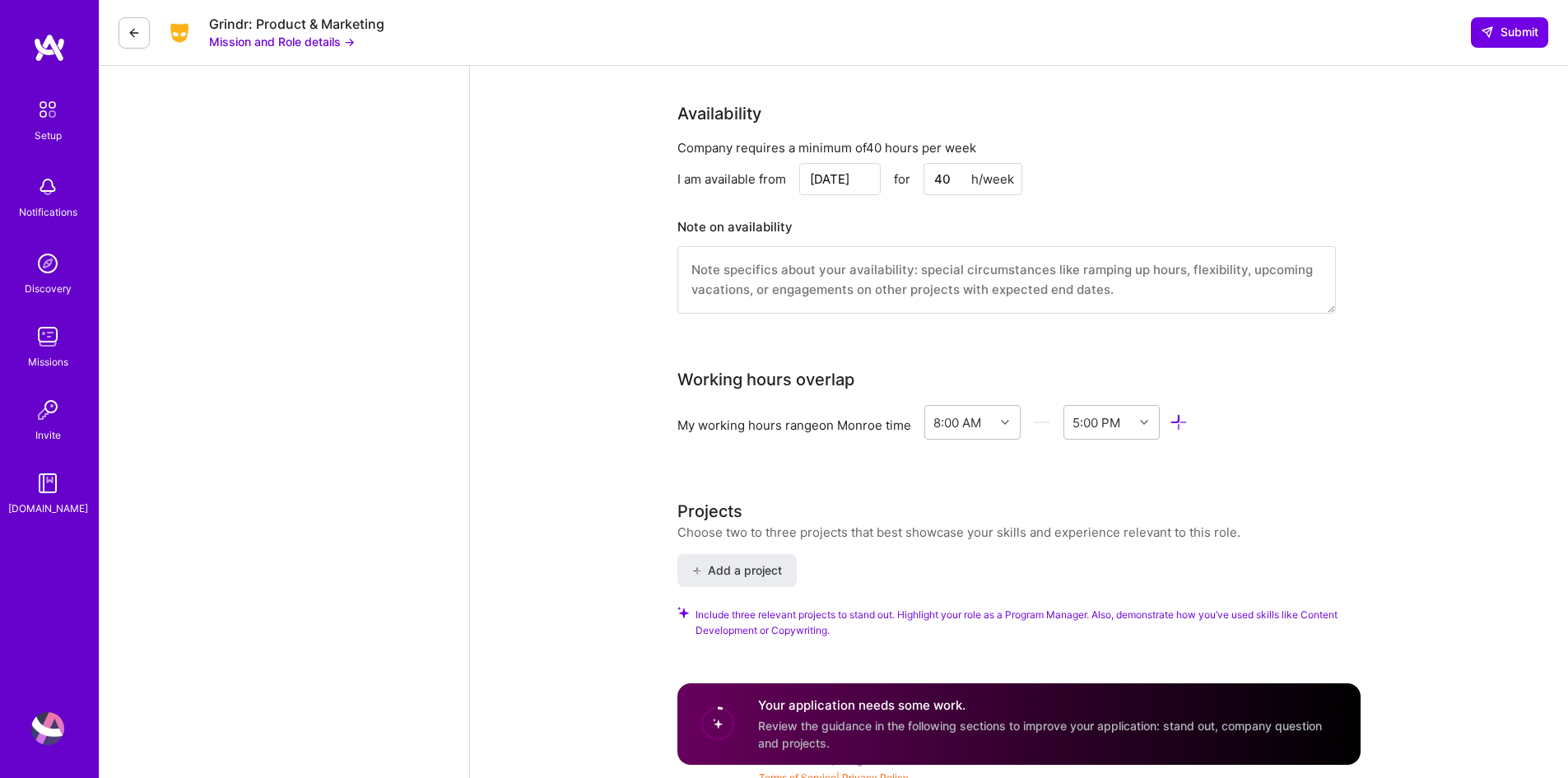
scroll to position [1708, 0]
